Goal: Information Seeking & Learning: Learn about a topic

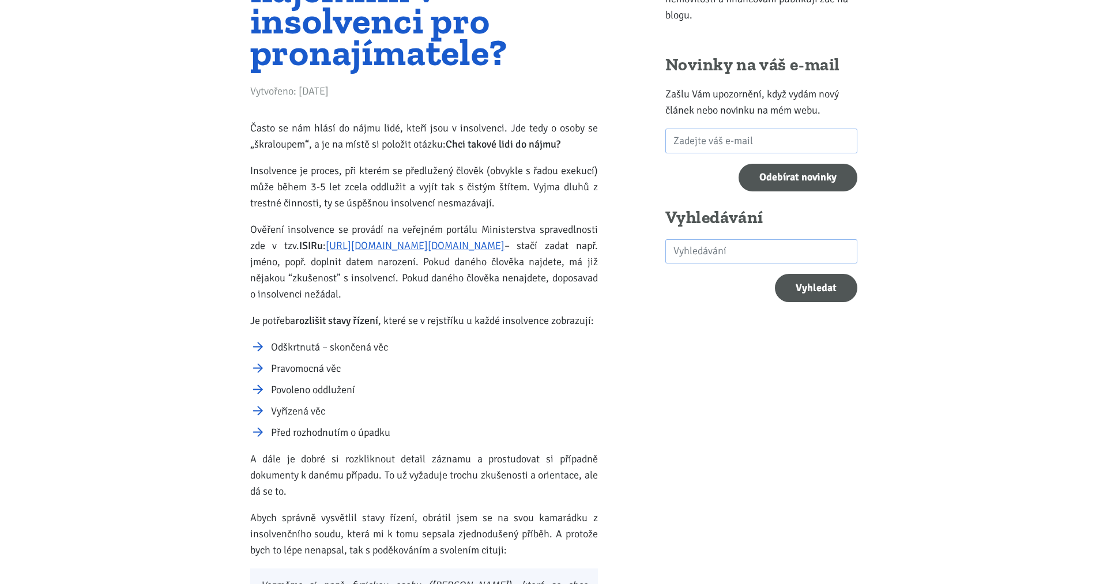
scroll to position [176, 0]
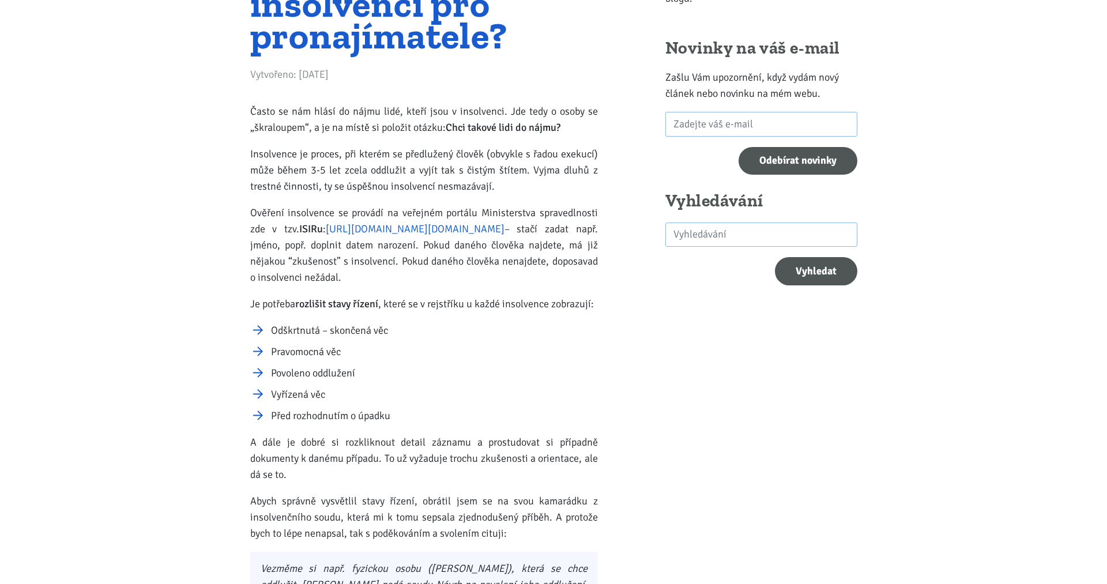
click at [363, 232] on link "[URL][DOMAIN_NAME][DOMAIN_NAME]" at bounding box center [415, 229] width 179 height 13
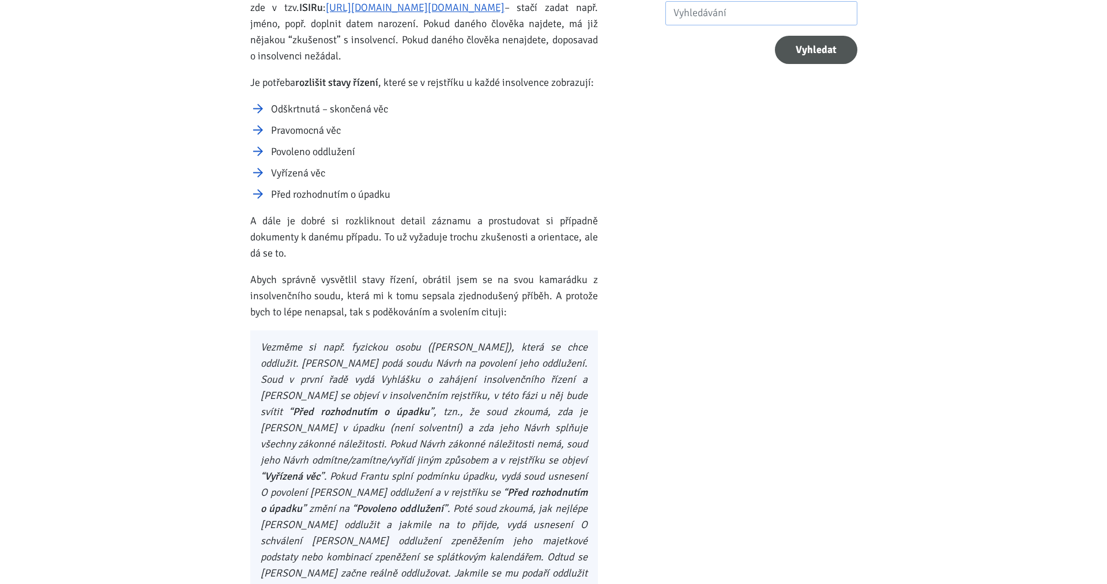
scroll to position [412, 0]
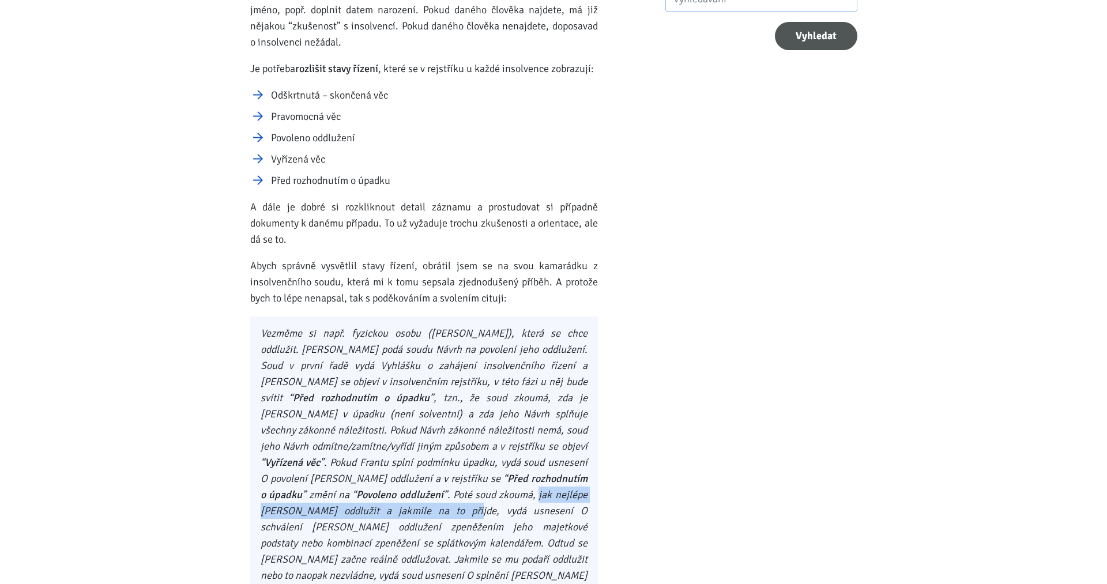
drag, startPoint x: 260, startPoint y: 493, endPoint x: 520, endPoint y: 491, distance: 260.1
click at [520, 491] on blockquote "Vezměme si např. fyzickou osobu ([PERSON_NAME]), která se chce oddlužit. [PERSO…" at bounding box center [424, 519] width 348 height 404
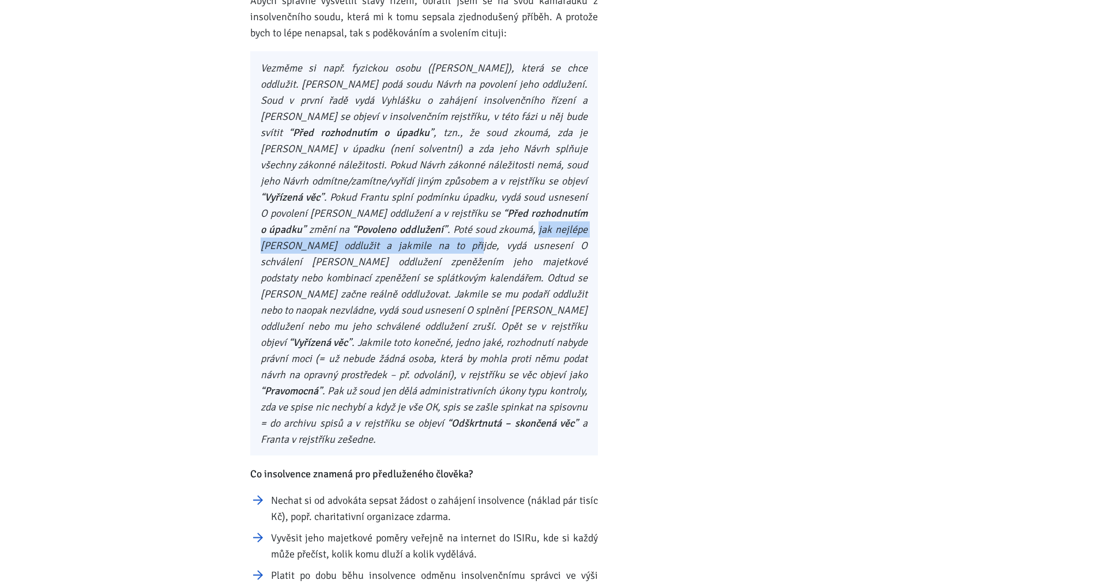
scroll to position [706, 0]
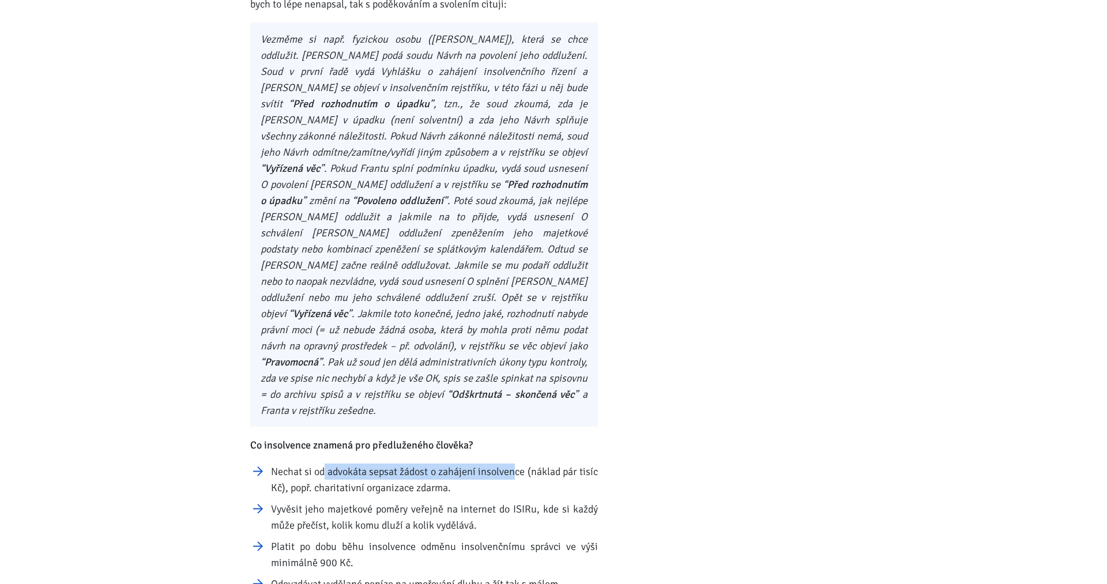
drag, startPoint x: 330, startPoint y: 462, endPoint x: 514, endPoint y: 464, distance: 184.0
click at [514, 464] on li "Nechat si od advokáta sepsat žádost o zahájení insolvence (náklad pár tisíc Kč)…" at bounding box center [434, 480] width 327 height 32
drag, startPoint x: 301, startPoint y: 476, endPoint x: 449, endPoint y: 475, distance: 147.6
click at [449, 475] on li "Nechat si od advokáta sepsat žádost o zahájení insolvence (náklad pár tisíc Kč)…" at bounding box center [434, 480] width 327 height 32
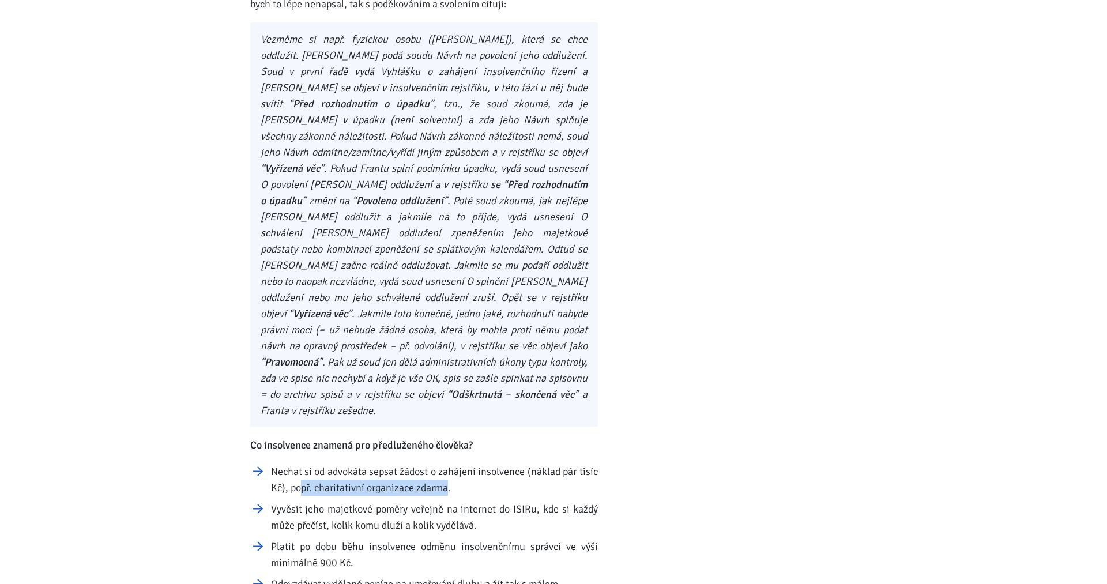
click at [449, 475] on li "Nechat si od advokáta sepsat žádost o zahájení insolvence (náklad pár tisíc Kč)…" at bounding box center [434, 480] width 327 height 32
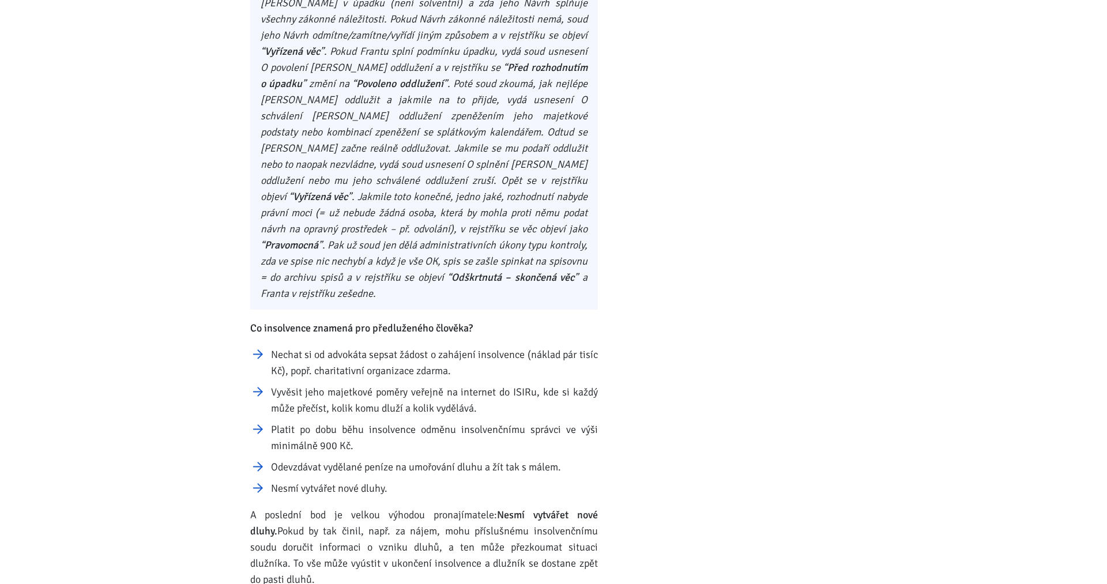
scroll to position [823, 0]
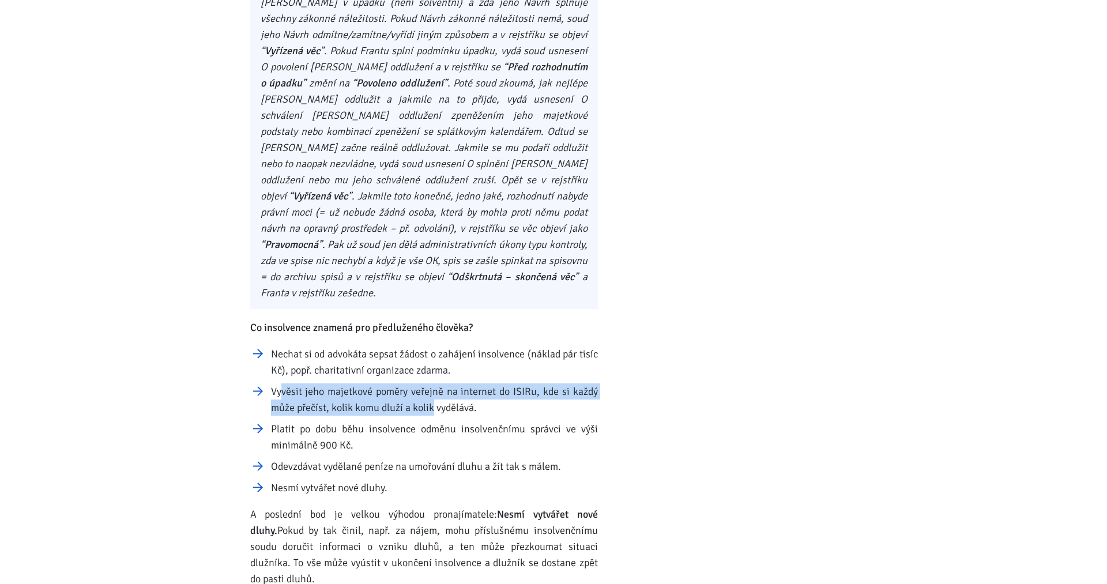
drag, startPoint x: 280, startPoint y: 379, endPoint x: 433, endPoint y: 385, distance: 152.9
click at [433, 385] on li "Vyvěsit jeho majetkové poměry veřejně na internet do ISIRu, kde si každý může p…" at bounding box center [434, 399] width 327 height 32
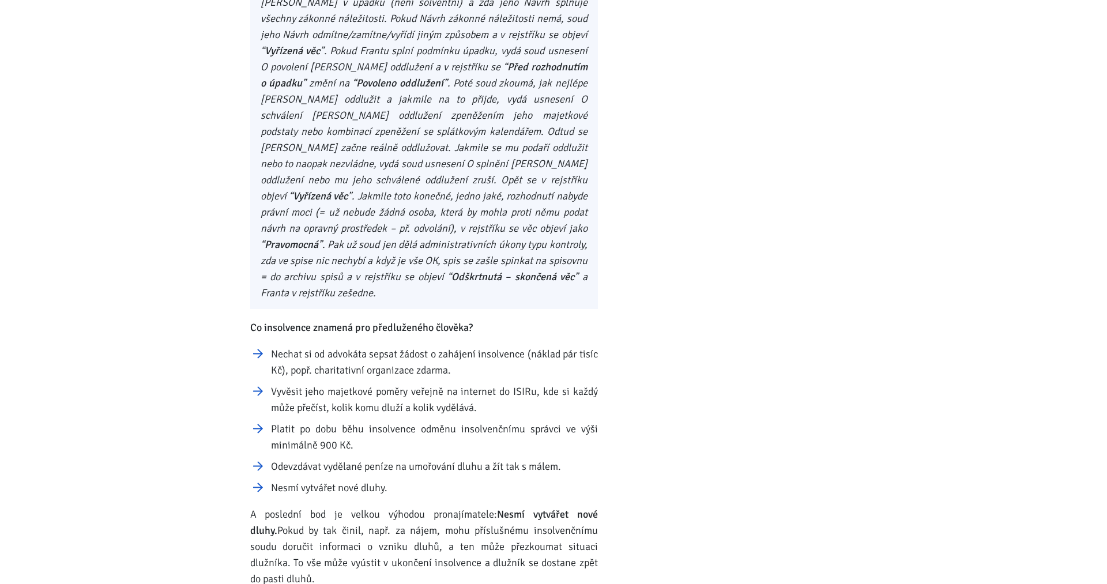
click at [433, 385] on li "Vyvěsit jeho majetkové poměry veřejně na internet do ISIRu, kde si každý může p…" at bounding box center [434, 399] width 327 height 32
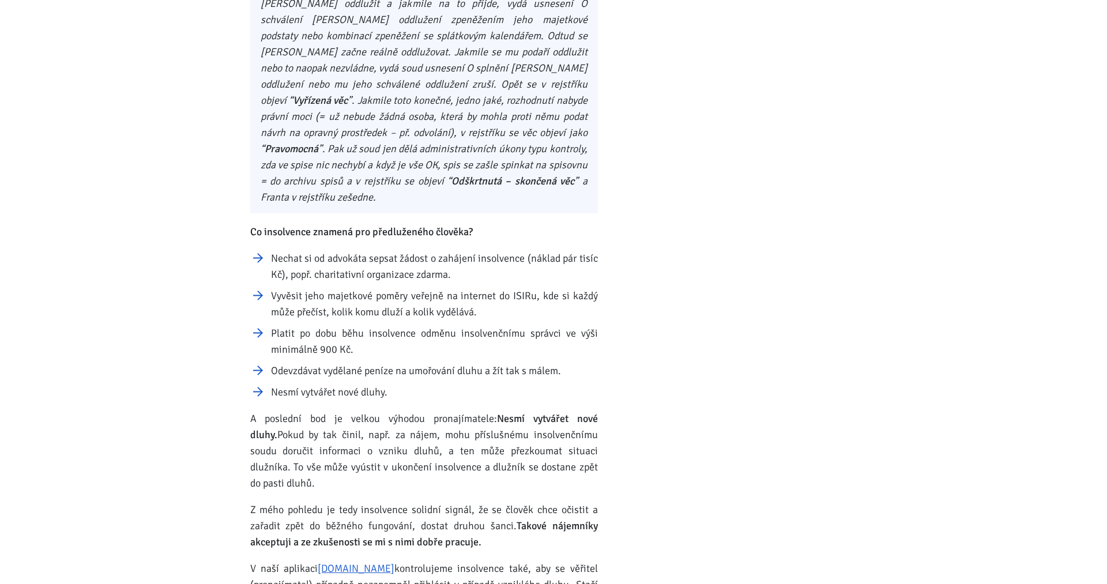
scroll to position [941, 0]
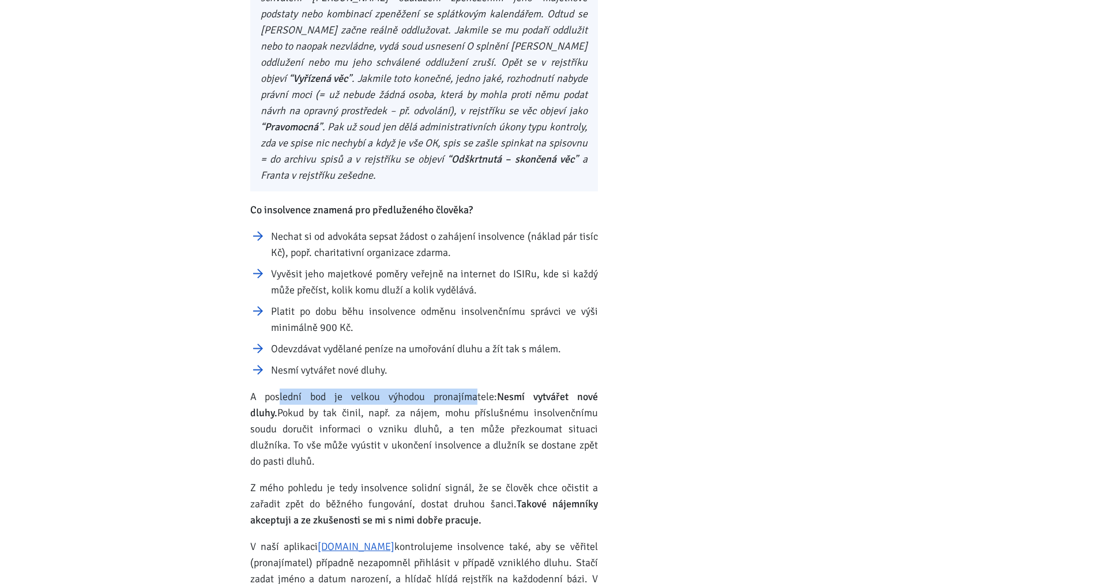
drag, startPoint x: 274, startPoint y: 381, endPoint x: 451, endPoint y: 379, distance: 176.5
click at [451, 389] on p "A poslední bod je velkou výhodou pronajímatele: Nesmí vytvářet nové dluhy. Poku…" at bounding box center [424, 429] width 348 height 81
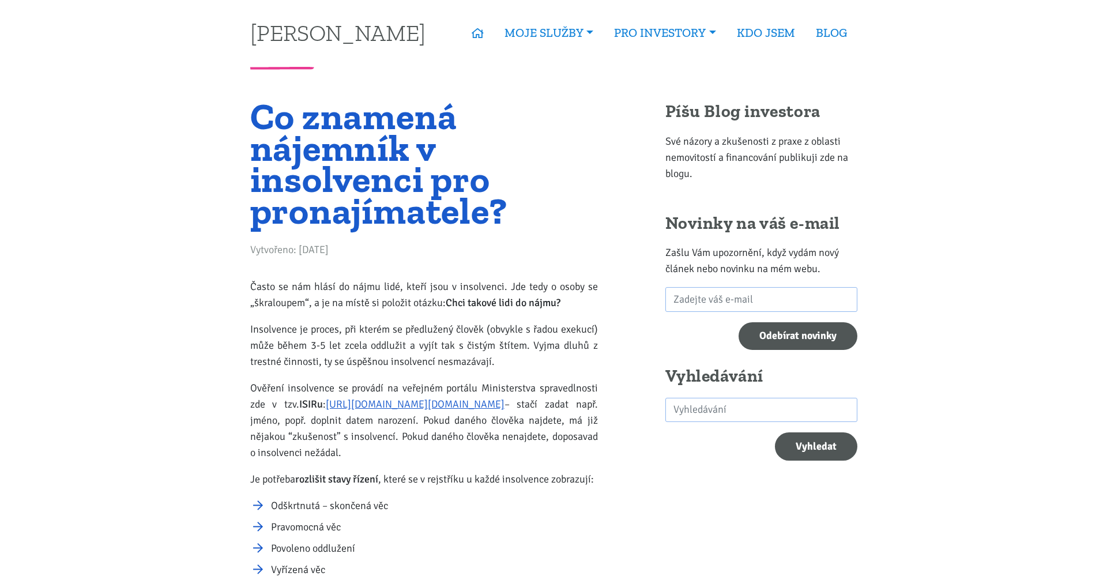
scroll to position [0, 0]
